Goal: Task Accomplishment & Management: Use online tool/utility

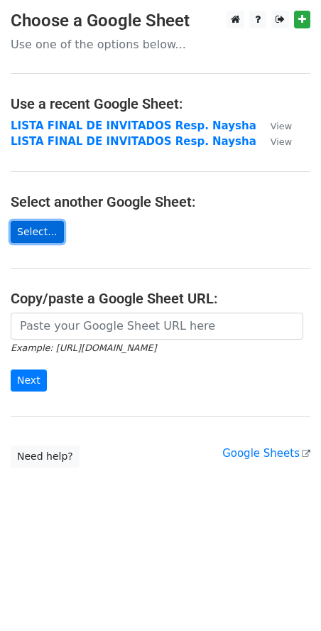
click at [30, 232] on link "Select..." at bounding box center [37, 232] width 53 height 22
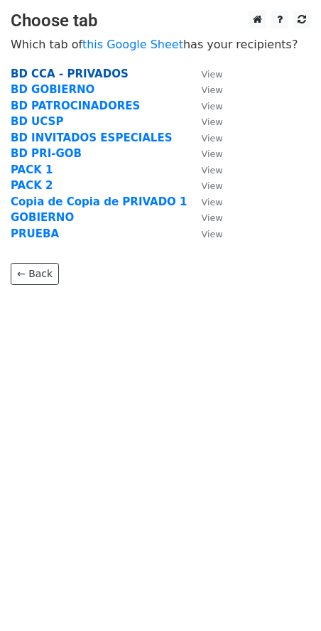
click at [94, 72] on strong "BD CCA - PRIVADOS" at bounding box center [70, 73] width 118 height 13
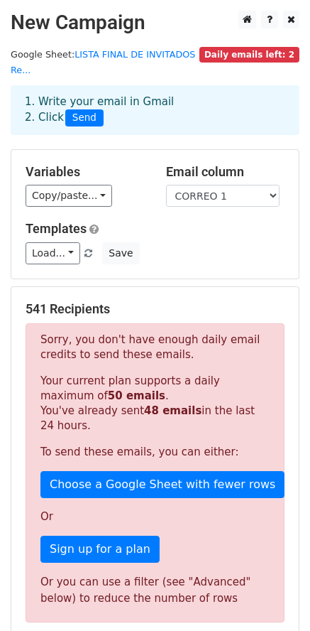
drag, startPoint x: 24, startPoint y: 293, endPoint x: 142, endPoint y: 293, distance: 117.9
click at [142, 293] on div "541 Recipients Sorry, you don't have enough daily email credits to send these e…" at bounding box center [155, 502] width 288 height 430
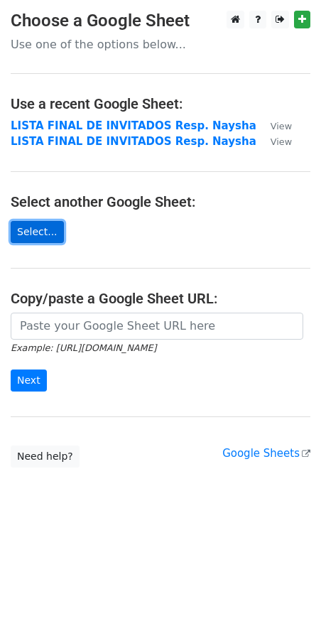
click at [31, 229] on link "Select..." at bounding box center [37, 232] width 53 height 22
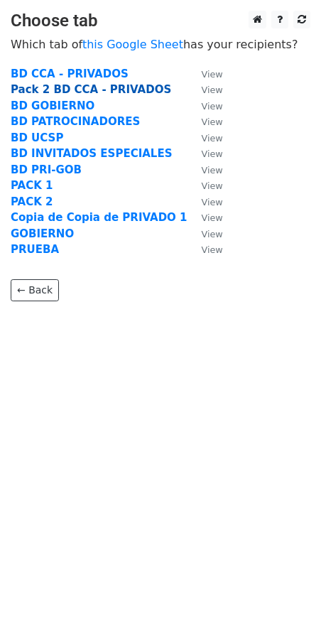
click at [102, 88] on strong "Pack 2 BD CCA - PRIVADOS" at bounding box center [91, 89] width 161 height 13
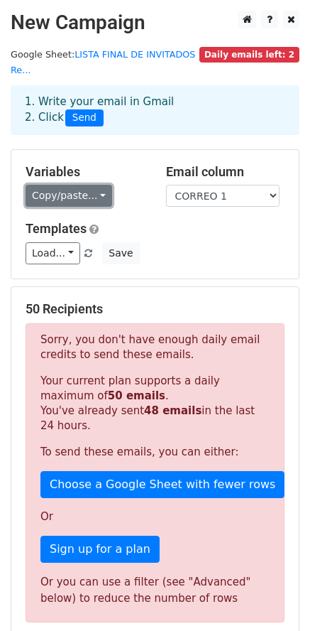
click at [73, 185] on link "Copy/paste..." at bounding box center [69, 196] width 87 height 22
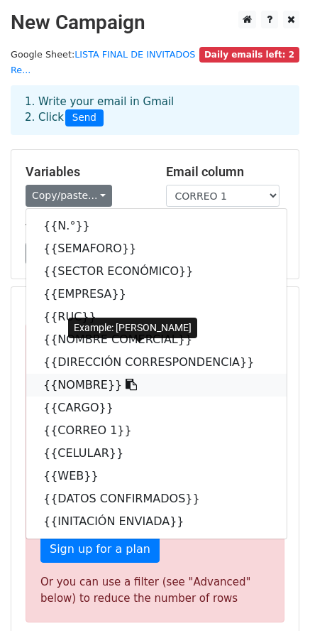
click at [75, 374] on link "{{NOMBRE}}" at bounding box center [156, 385] width 261 height 23
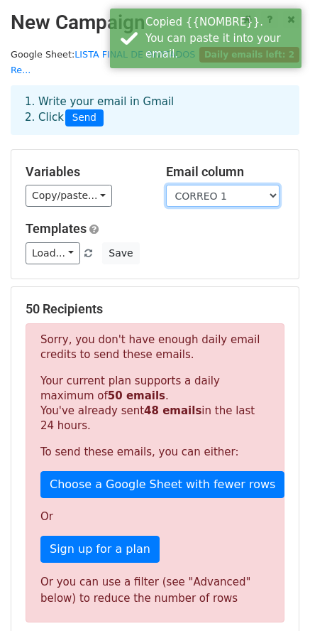
click at [200, 185] on select "N.° SEMAFORO SECTOR ECONÓMICO EMPRESA RUC NOMBRE COMERCIAL DIRECCIÓN CORRESPOND…" at bounding box center [223, 196] width 114 height 22
click at [166, 185] on select "N.° SEMAFORO SECTOR ECONÓMICO EMPRESA RUC NOMBRE COMERCIAL DIRECCIÓN CORRESPOND…" at bounding box center [223, 196] width 114 height 22
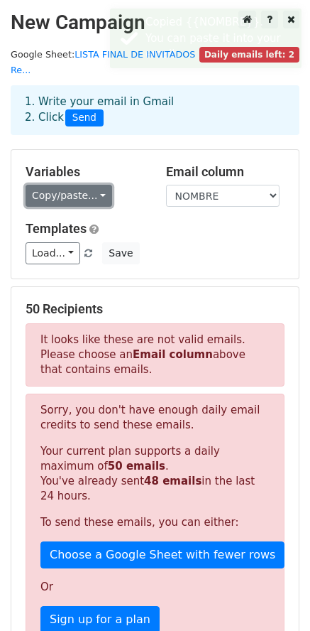
click at [68, 185] on link "Copy/paste..." at bounding box center [69, 196] width 87 height 22
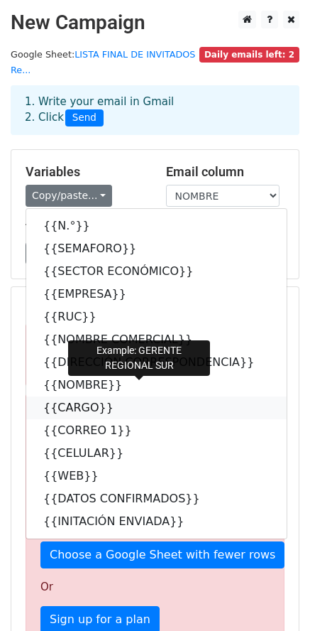
click at [71, 396] on link "{{CARGO}}" at bounding box center [156, 407] width 261 height 23
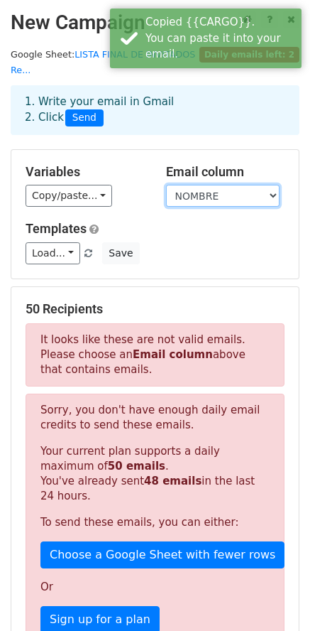
click at [222, 185] on select "N.° SEMAFORO SECTOR ECONÓMICO EMPRESA RUC NOMBRE COMERCIAL DIRECCIÓN CORRESPOND…" at bounding box center [223, 196] width 114 height 22
click at [166, 185] on select "N.° SEMAFORO SECTOR ECONÓMICO EMPRESA RUC NOMBRE COMERCIAL DIRECCIÓN CORRESPOND…" at bounding box center [223, 196] width 114 height 22
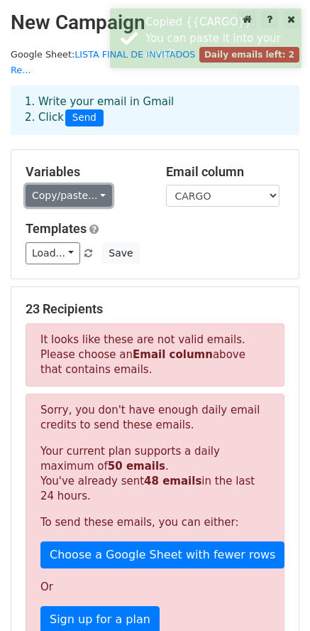
click at [63, 185] on link "Copy/paste..." at bounding box center [69, 196] width 87 height 22
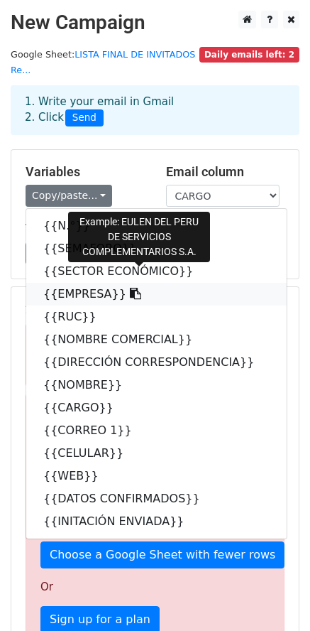
click at [89, 283] on link "{{EMPRESA}}" at bounding box center [156, 294] width 261 height 23
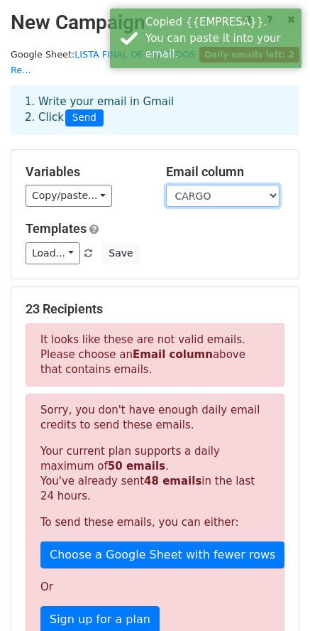
click at [200, 185] on select "N.° SEMAFORO SECTOR ECONÓMICO EMPRESA RUC NOMBRE COMERCIAL DIRECCIÓN CORRESPOND…" at bounding box center [223, 196] width 114 height 22
click at [166, 185] on select "N.° SEMAFORO SECTOR ECONÓMICO EMPRESA RUC NOMBRE COMERCIAL DIRECCIÓN CORRESPOND…" at bounding box center [223, 196] width 114 height 22
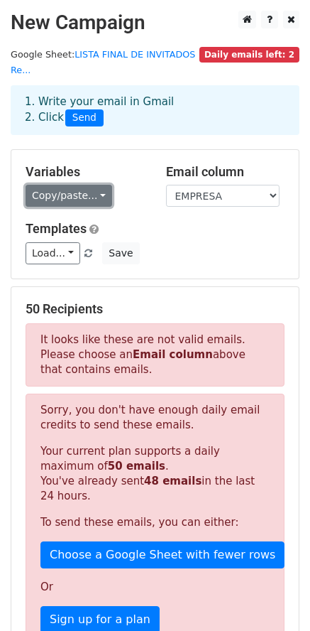
click at [56, 185] on link "Copy/paste..." at bounding box center [69, 196] width 87 height 22
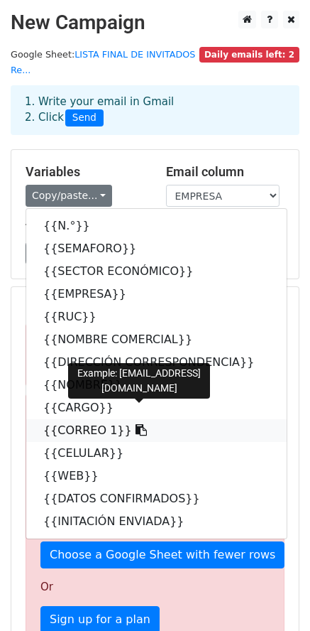
click at [85, 419] on link "{{CORREO 1}}" at bounding box center [156, 430] width 261 height 23
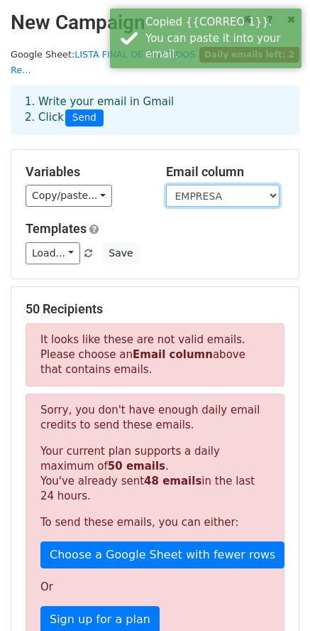
click at [212, 185] on select "N.° SEMAFORO SECTOR ECONÓMICO EMPRESA RUC NOMBRE COMERCIAL DIRECCIÓN CORRESPOND…" at bounding box center [223, 196] width 114 height 22
select select "CORREO 1"
click at [166, 185] on select "N.° SEMAFORO SECTOR ECONÓMICO EMPRESA RUC NOMBRE COMERCIAL DIRECCIÓN CORRESPOND…" at bounding box center [223, 196] width 114 height 22
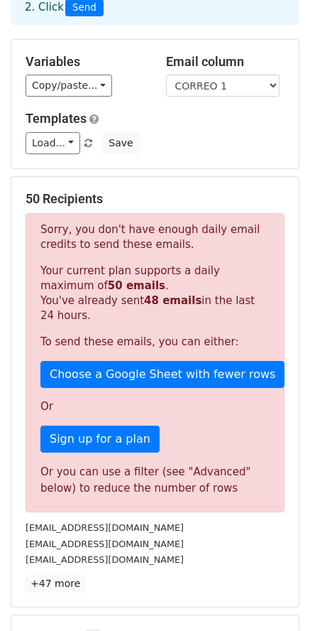
scroll to position [213, 0]
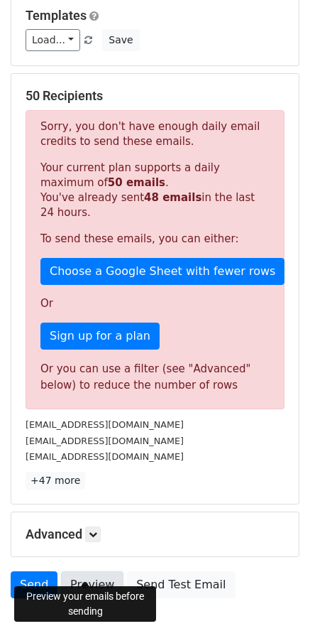
click at [90, 571] on link "Preview" at bounding box center [92, 584] width 62 height 27
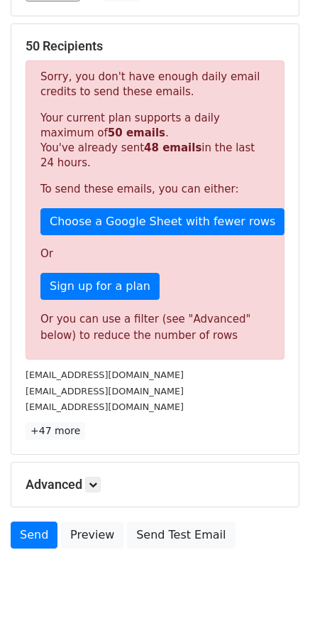
scroll to position [285, 0]
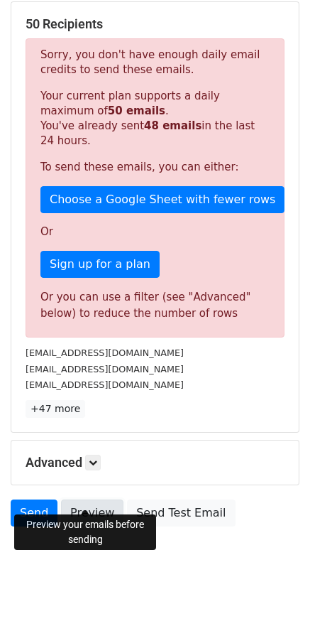
click at [89, 499] on link "Preview" at bounding box center [92, 512] width 62 height 27
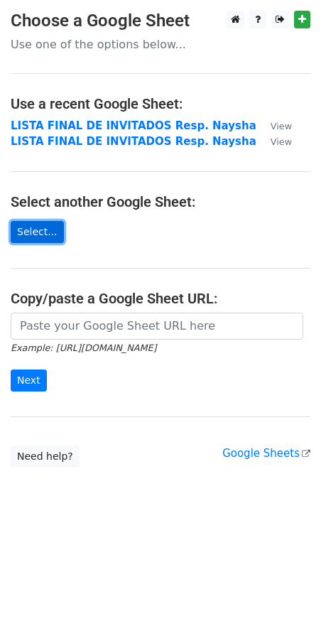
click at [27, 235] on link "Select..." at bounding box center [37, 232] width 53 height 22
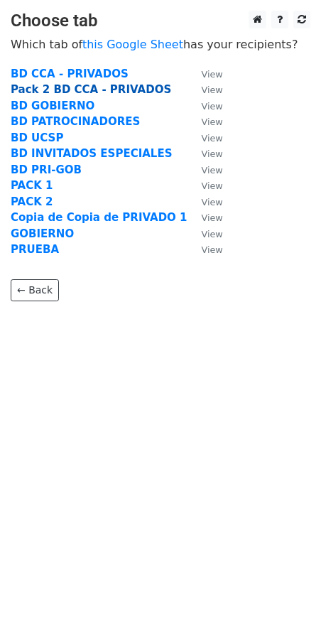
click at [61, 89] on strong "Pack 2 BD CCA - PRIVADOS" at bounding box center [91, 89] width 161 height 13
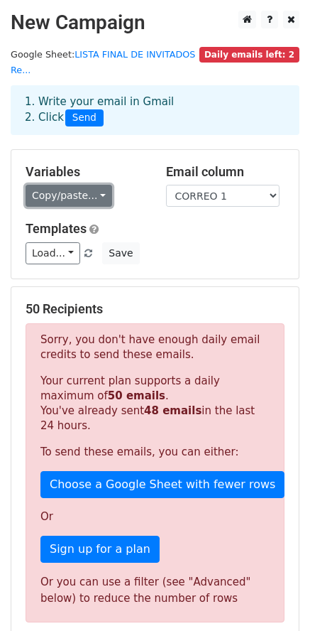
click at [61, 185] on link "Copy/paste..." at bounding box center [69, 196] width 87 height 22
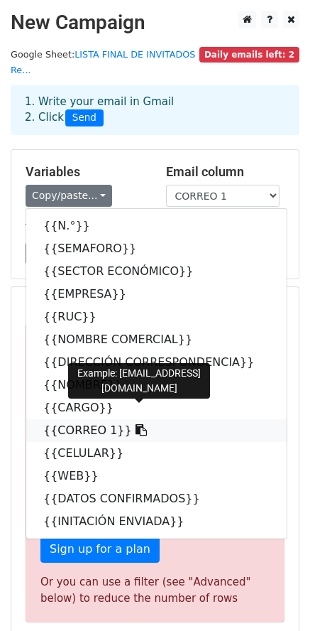
click at [82, 419] on link "{{CORREO 1}}" at bounding box center [156, 430] width 261 height 23
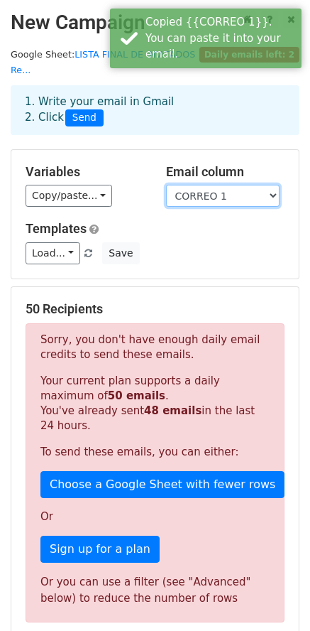
click at [210, 185] on select "N.° SEMAFORO SECTOR ECONÓMICO EMPRESA RUC NOMBRE COMERCIAL DIRECCIÓN CORRESPOND…" at bounding box center [223, 196] width 114 height 22
click at [166, 185] on select "N.° SEMAFORO SECTOR ECONÓMICO EMPRESA RUC NOMBRE COMERCIAL DIRECCIÓN CORRESPOND…" at bounding box center [223, 196] width 114 height 22
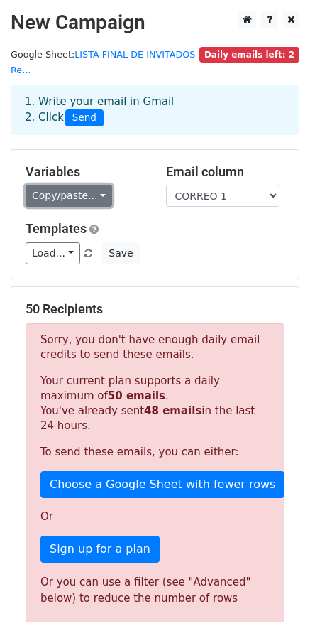
click at [81, 185] on link "Copy/paste..." at bounding box center [69, 196] width 87 height 22
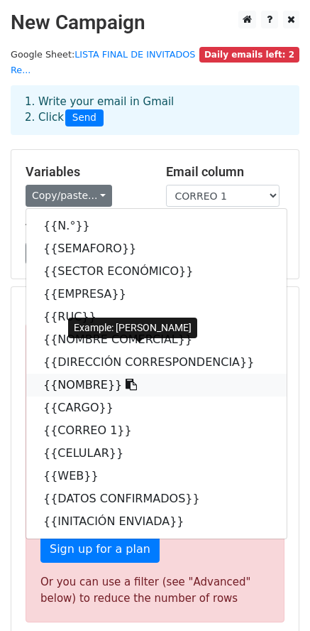
click at [67, 379] on link "{{NOMBRE}}" at bounding box center [156, 385] width 261 height 23
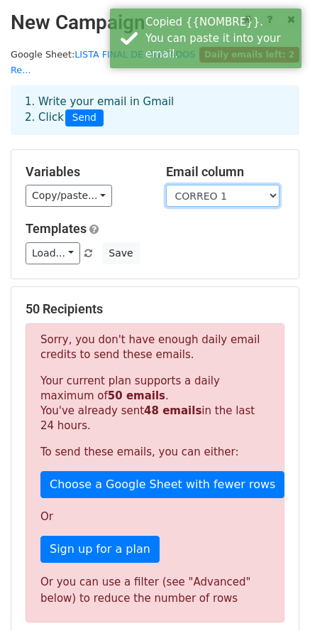
click at [210, 185] on select "N.° SEMAFORO SECTOR ECONÓMICO EMPRESA RUC NOMBRE COMERCIAL DIRECCIÓN CORRESPOND…" at bounding box center [223, 196] width 114 height 22
click at [166, 185] on select "N.° SEMAFORO SECTOR ECONÓMICO EMPRESA RUC NOMBRE COMERCIAL DIRECCIÓN CORRESPOND…" at bounding box center [223, 196] width 114 height 22
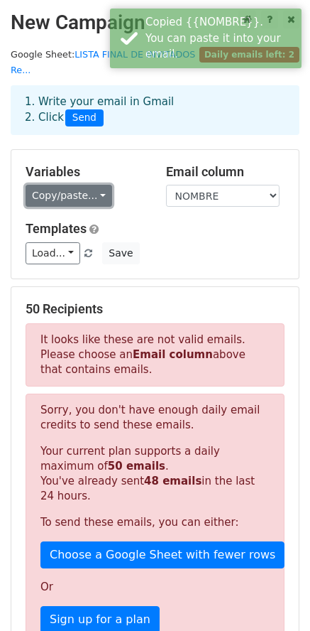
click at [67, 185] on link "Copy/paste..." at bounding box center [69, 196] width 87 height 22
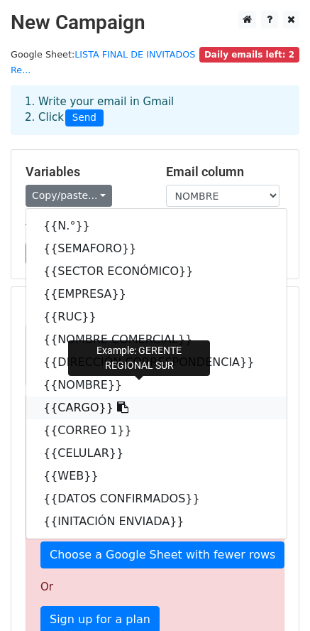
click at [78, 396] on link "{{CARGO}}" at bounding box center [156, 407] width 261 height 23
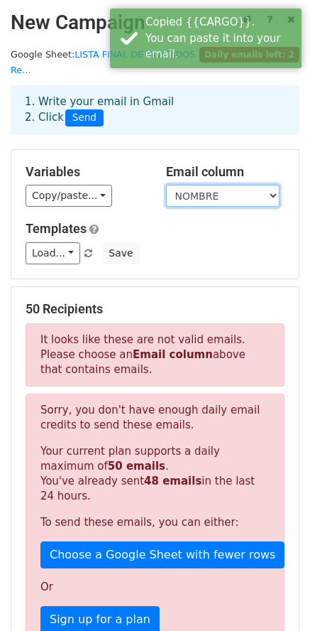
click at [207, 185] on select "N.° SEMAFORO SECTOR ECONÓMICO EMPRESA RUC NOMBRE COMERCIAL DIRECCIÓN CORRESPOND…" at bounding box center [223, 196] width 114 height 22
click at [166, 185] on select "N.° SEMAFORO SECTOR ECONÓMICO EMPRESA RUC NOMBRE COMERCIAL DIRECCIÓN CORRESPOND…" at bounding box center [223, 196] width 114 height 22
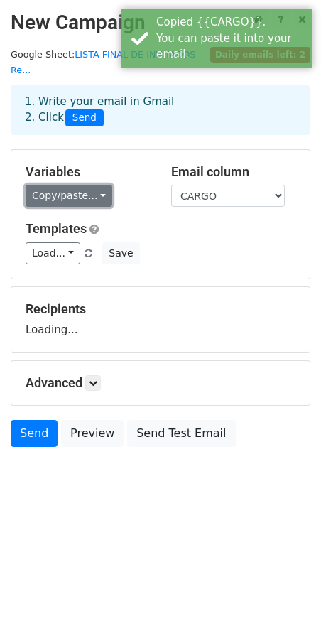
click at [82, 188] on link "Copy/paste..." at bounding box center [69, 196] width 87 height 22
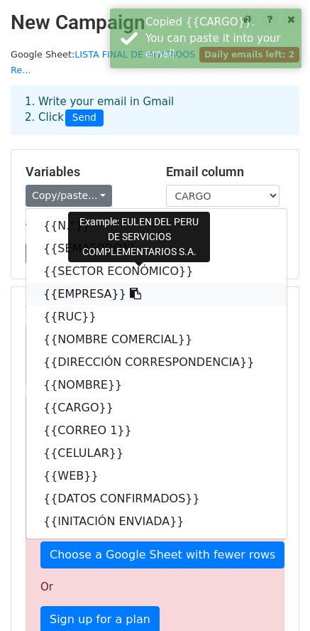
click at [89, 285] on link "{{EMPRESA}}" at bounding box center [156, 294] width 261 height 23
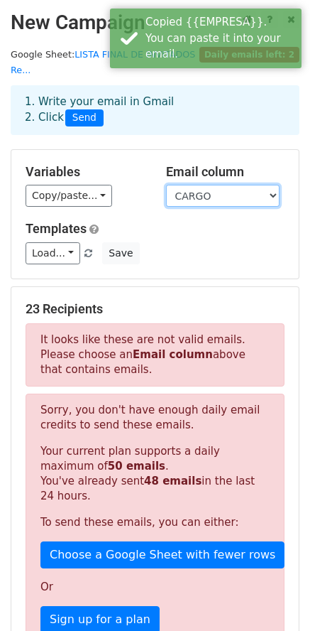
click at [212, 185] on select "N.° SEMAFORO SECTOR ECONÓMICO EMPRESA RUC NOMBRE COMERCIAL DIRECCIÓN CORRESPOND…" at bounding box center [223, 196] width 114 height 22
select select "EMPRESA"
click at [166, 185] on select "N.° SEMAFORO SECTOR ECONÓMICO EMPRESA RUC NOMBRE COMERCIAL DIRECCIÓN CORRESPOND…" at bounding box center [223, 196] width 114 height 22
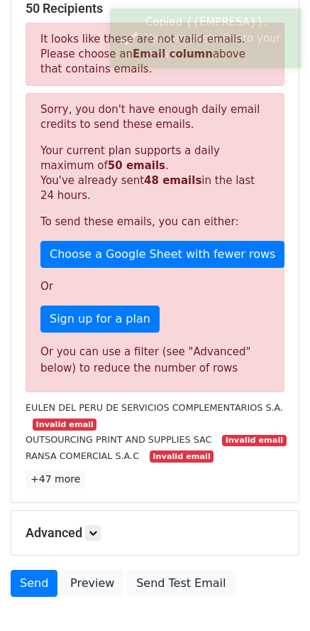
scroll to position [355, 0]
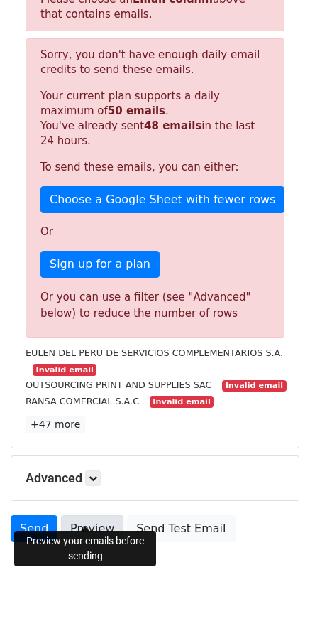
click at [87, 518] on link "Preview" at bounding box center [92, 528] width 62 height 27
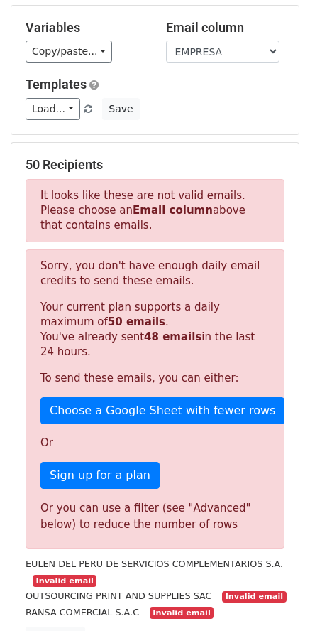
scroll to position [0, 0]
